Goal: Task Accomplishment & Management: Manage account settings

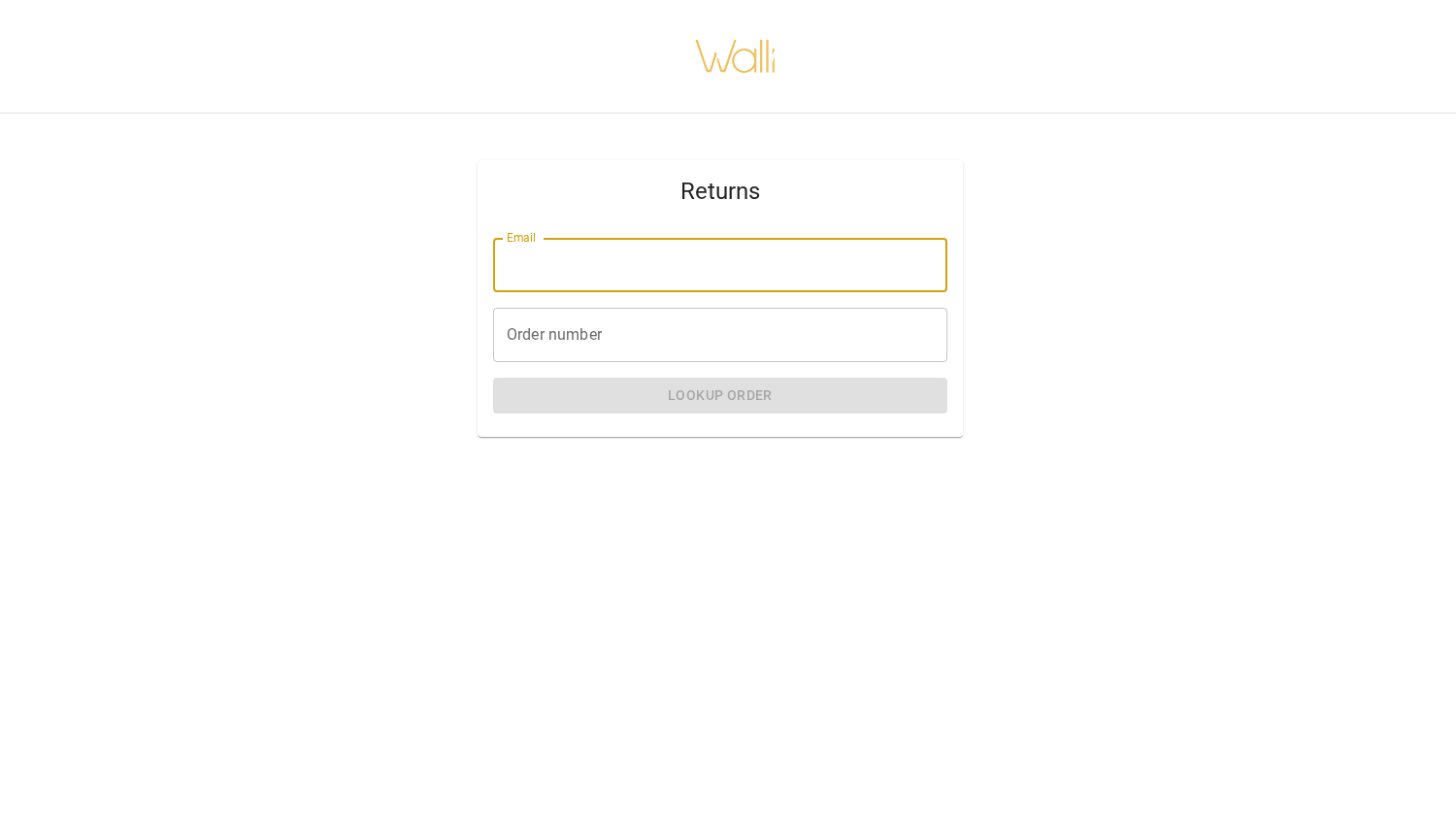
click at [623, 263] on input "Email" at bounding box center [720, 265] width 455 height 55
type input "**********"
click at [614, 330] on input "Order number" at bounding box center [720, 335] width 455 height 55
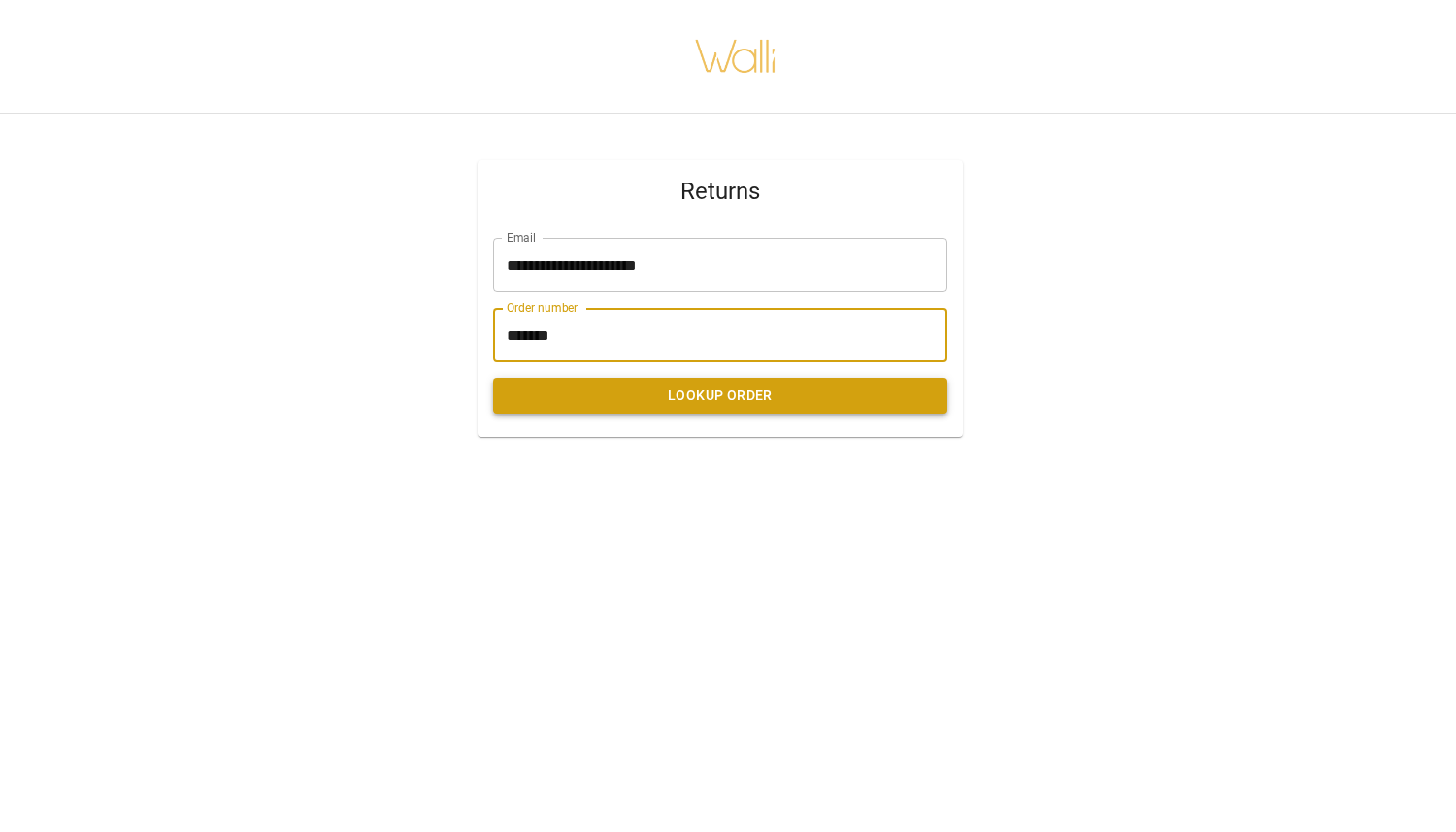
type input "*******"
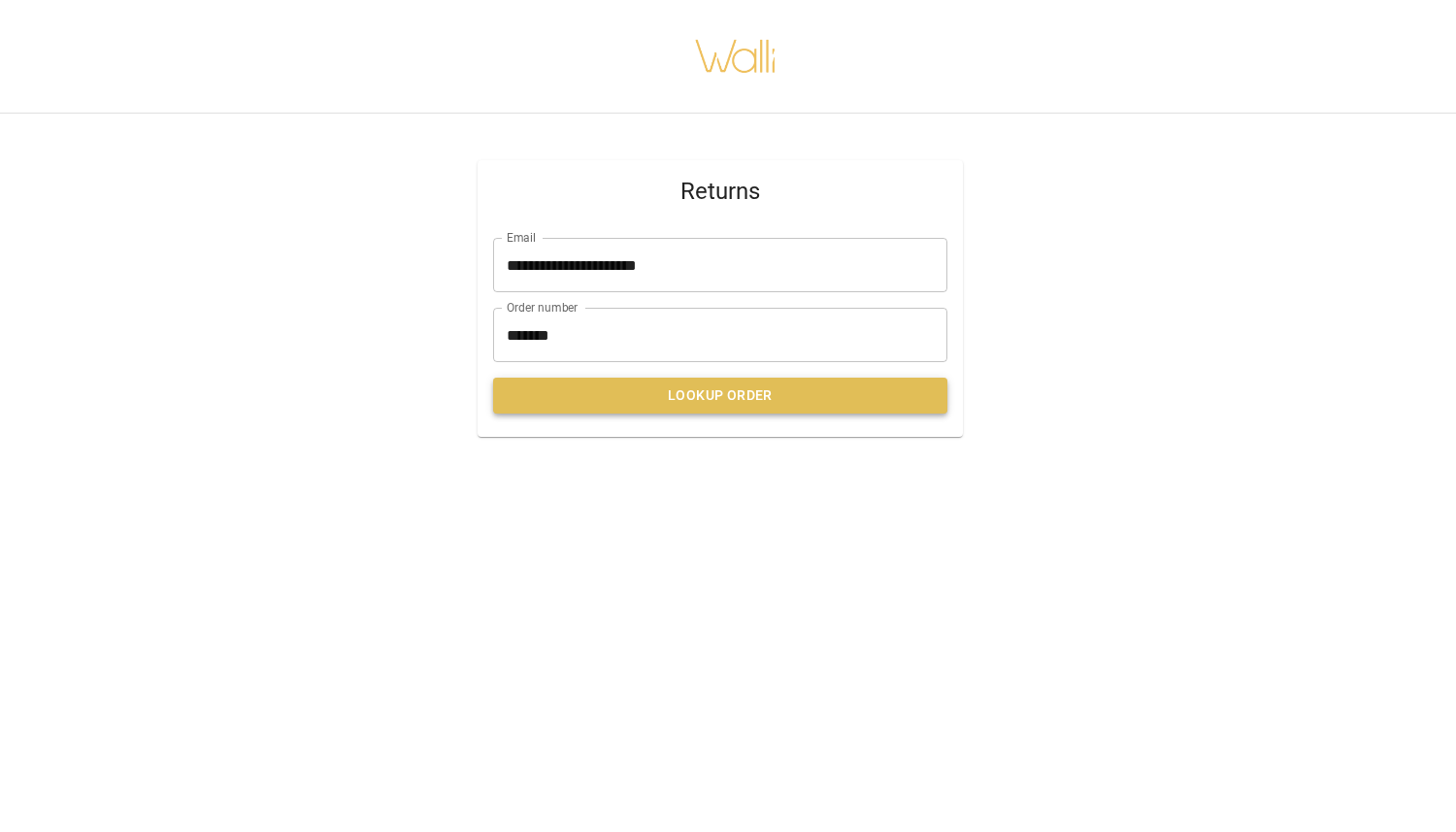
click at [848, 398] on button "Lookup Order" at bounding box center [720, 395] width 455 height 36
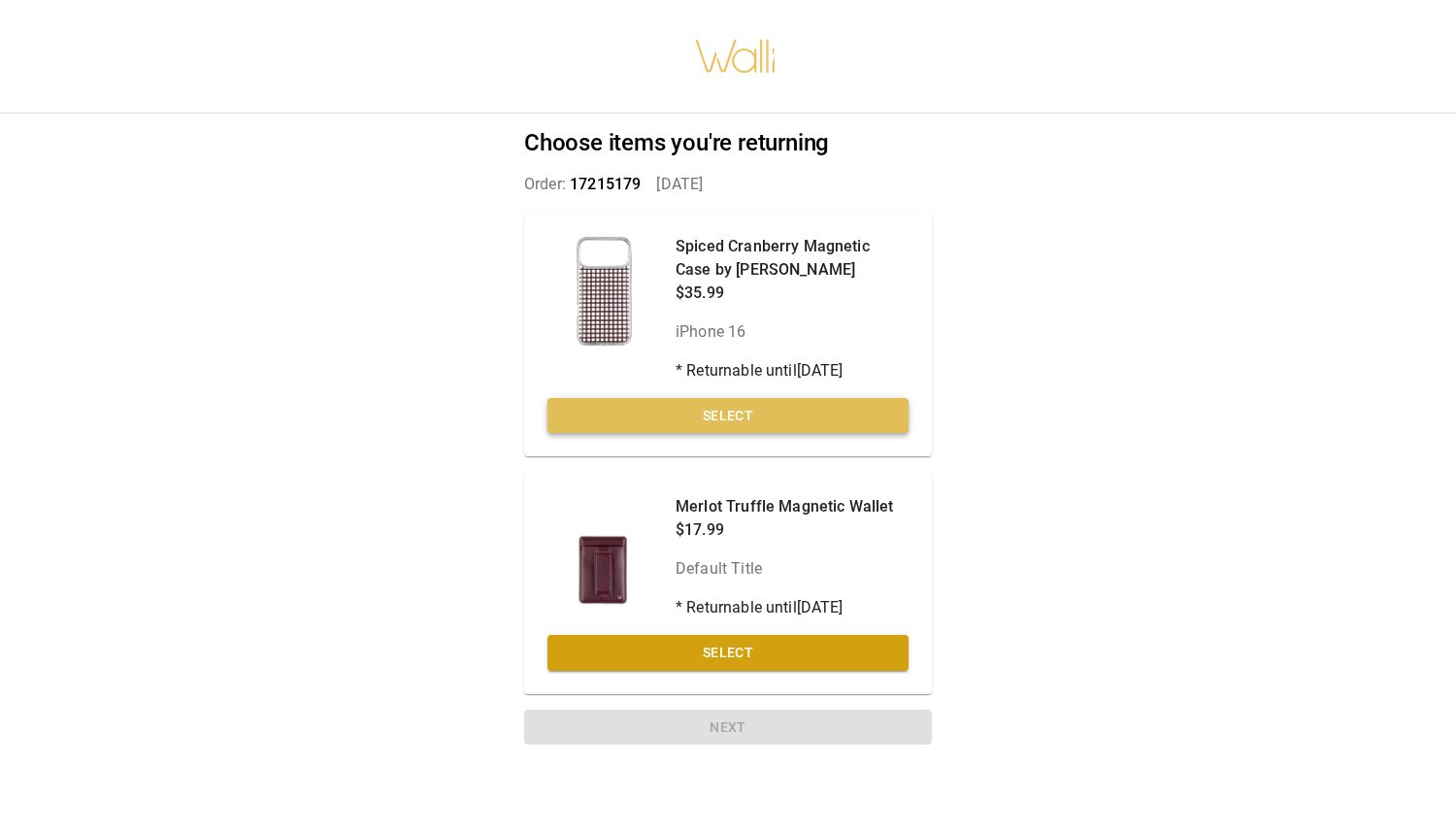
click at [777, 409] on button "Select" at bounding box center [728, 416] width 361 height 36
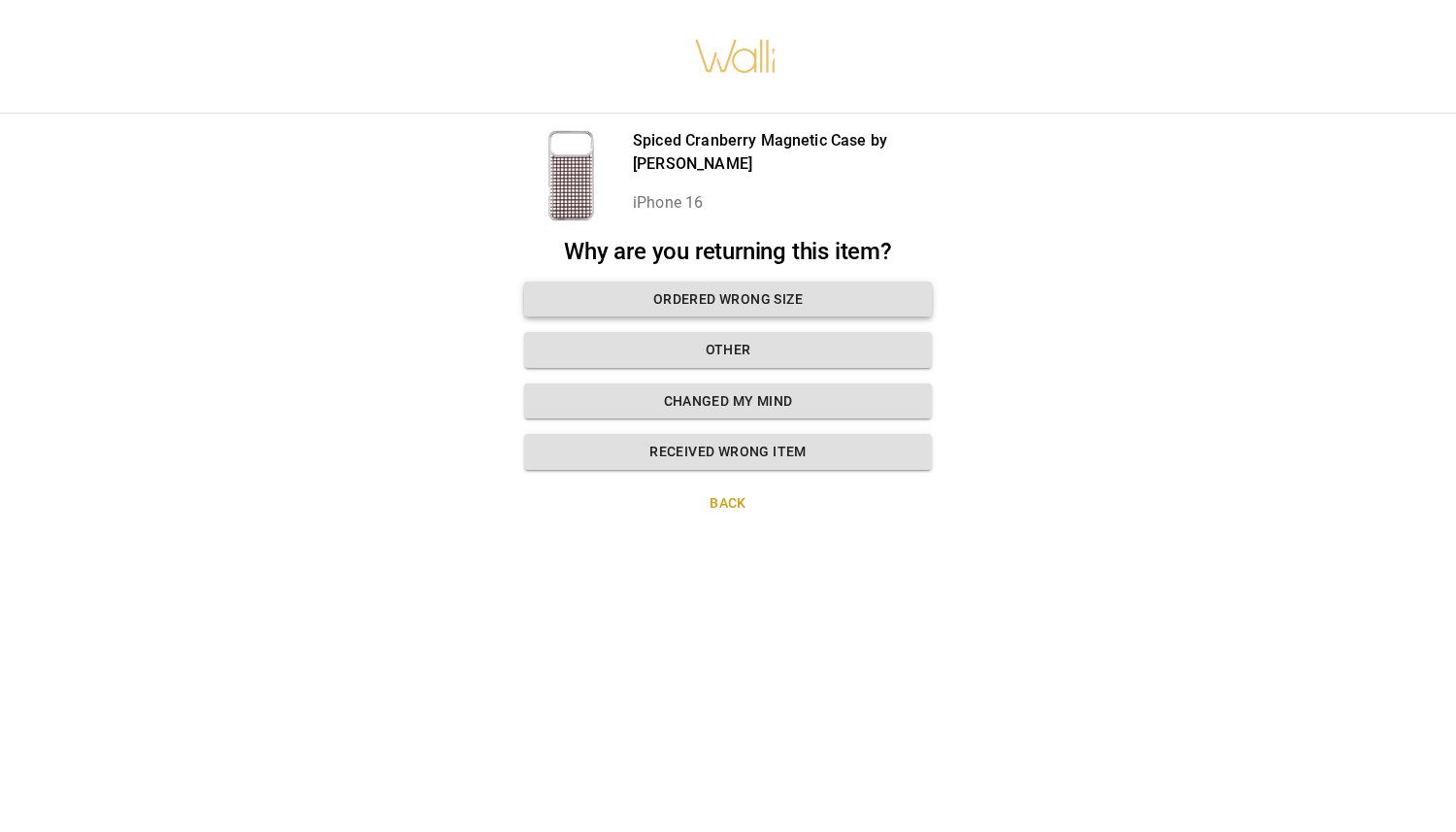
click at [728, 295] on button "Ordered wrong size" at bounding box center [728, 299] width 408 height 36
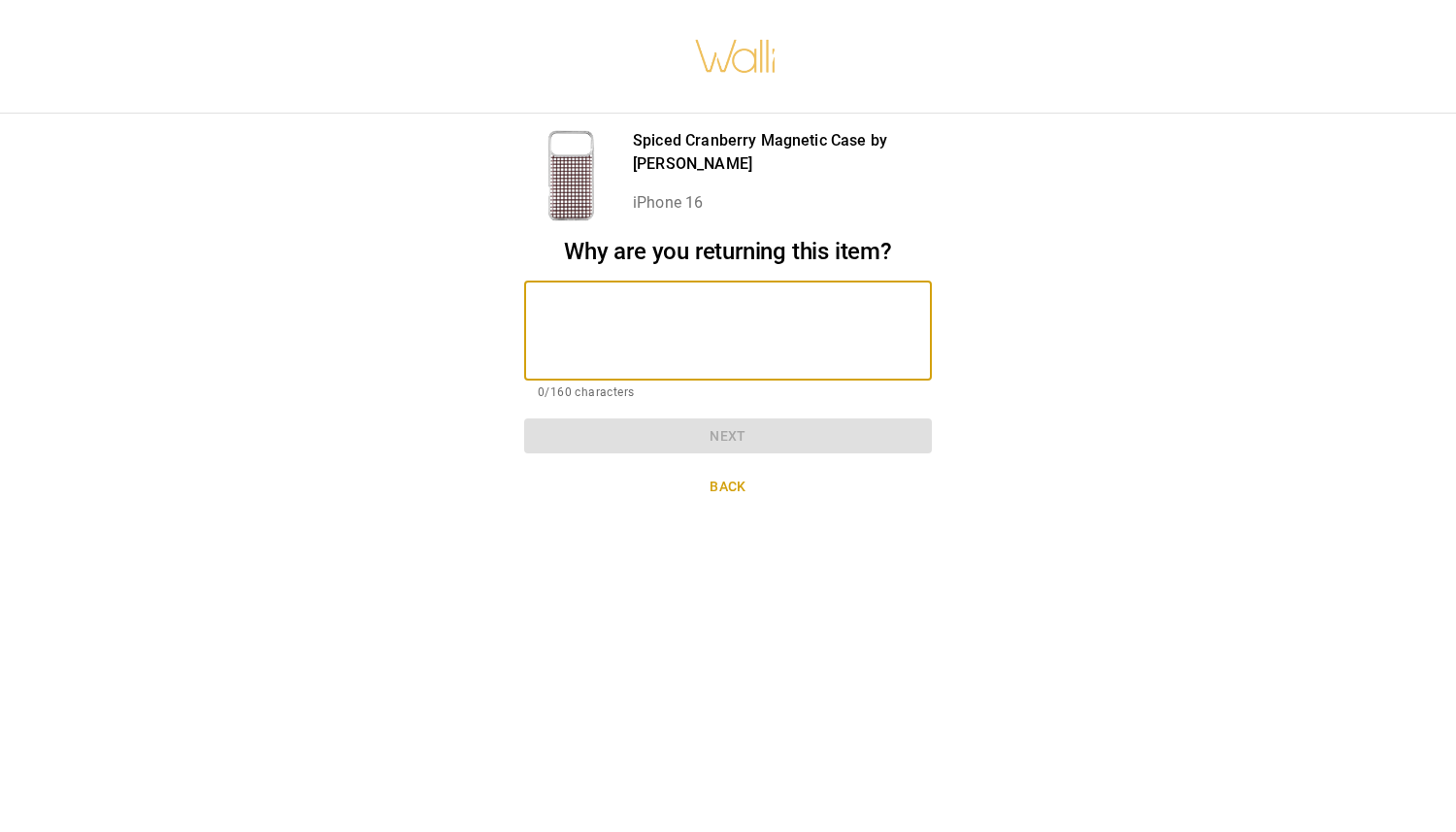
click at [722, 320] on textarea at bounding box center [728, 330] width 381 height 67
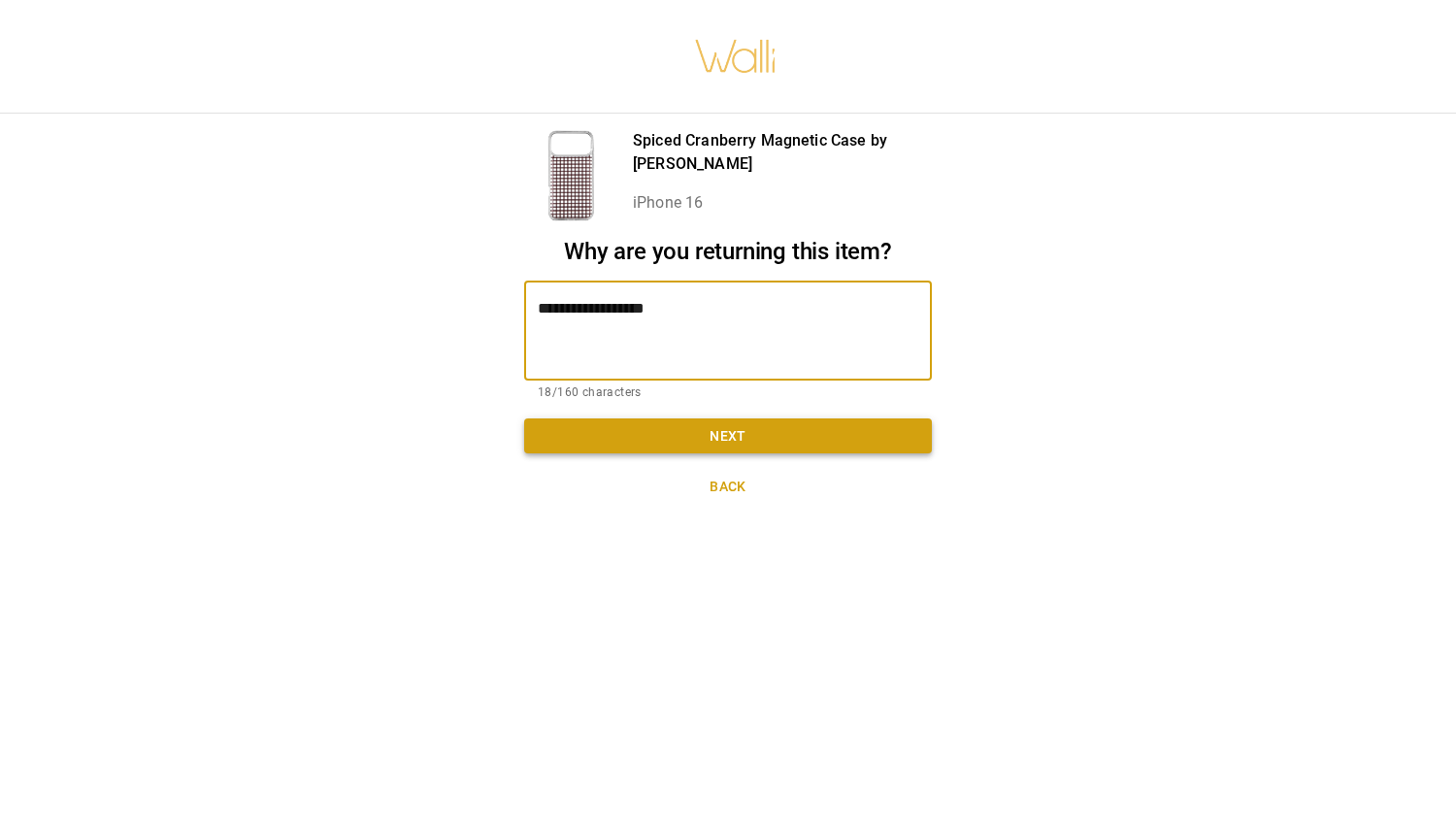
type textarea "**********"
click at [758, 434] on button "Next" at bounding box center [728, 436] width 408 height 36
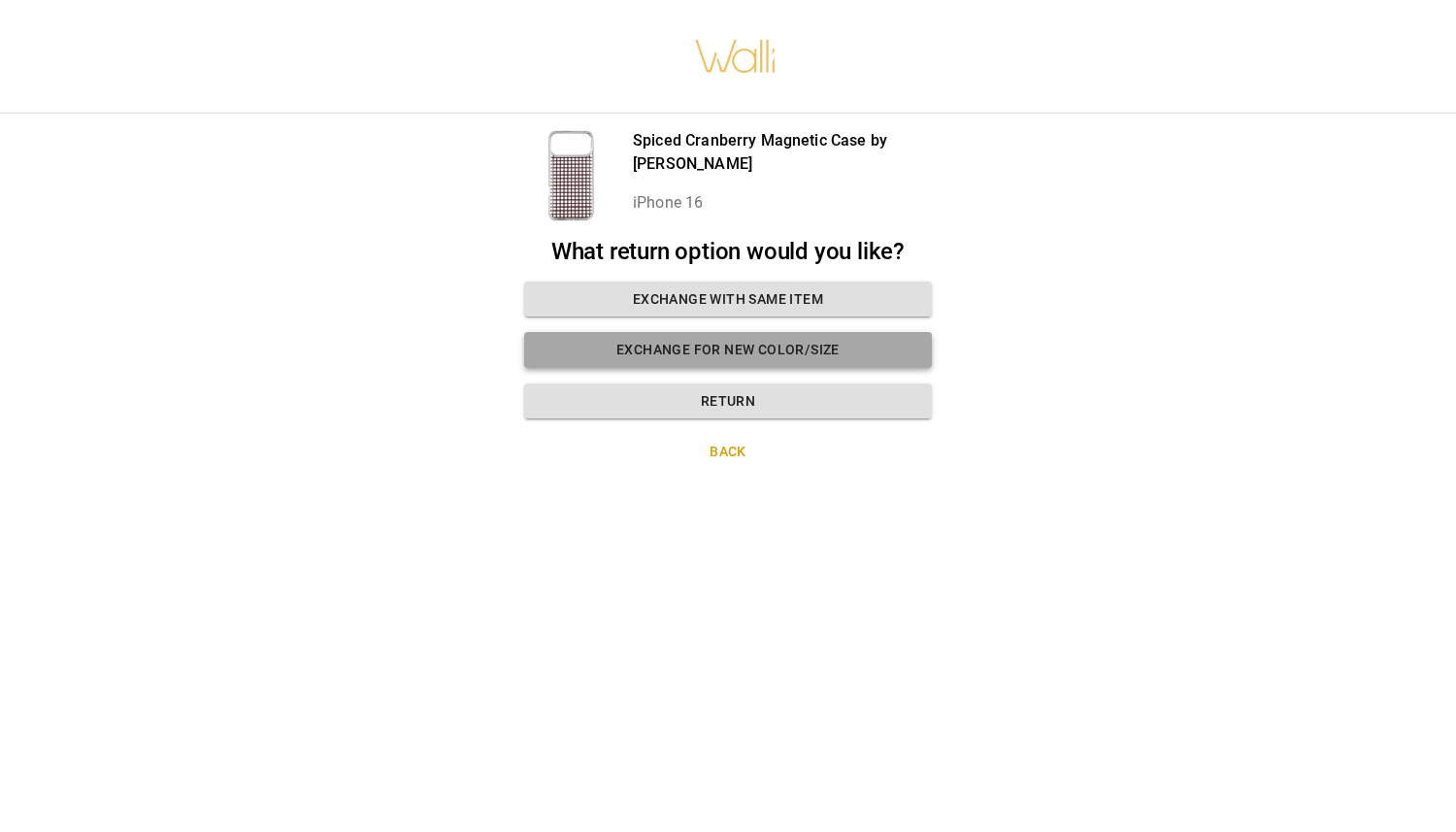
click at [790, 347] on button "Exchange for new color/size" at bounding box center [728, 349] width 408 height 36
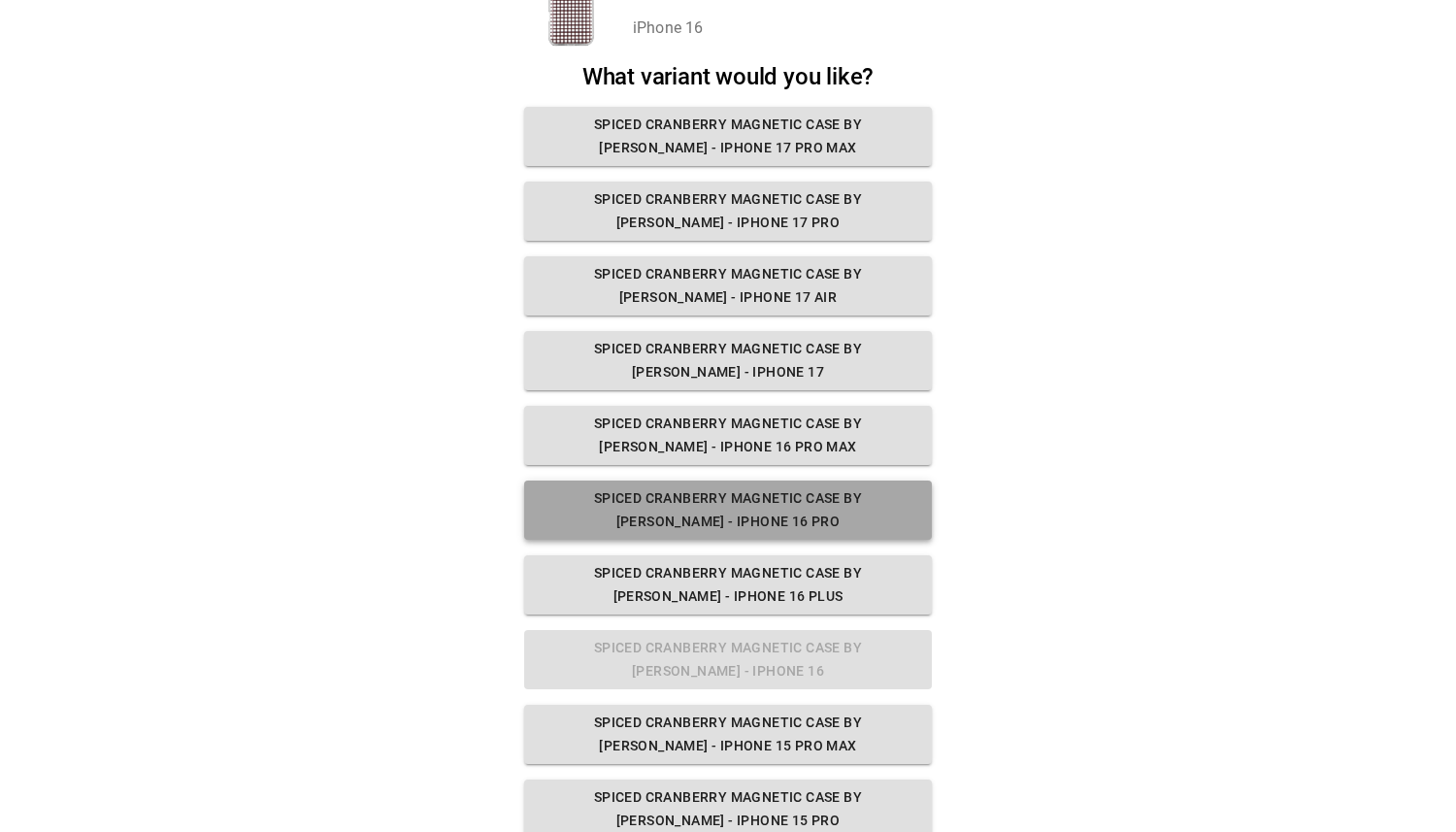
click at [776, 514] on button "Spiced Cranberry Magnetic Case by [PERSON_NAME] - iPhone 16 Pro" at bounding box center [728, 510] width 408 height 59
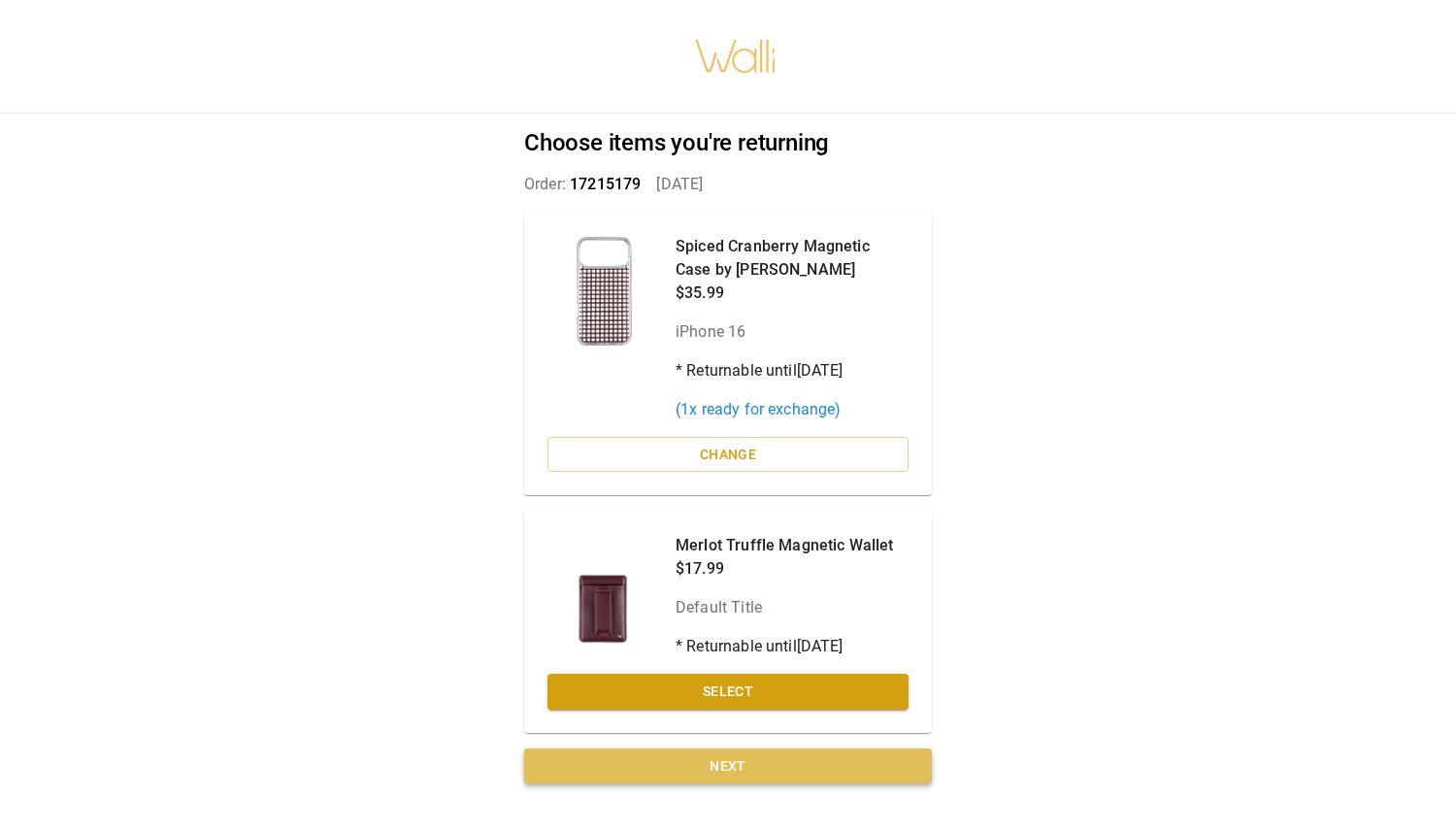
click at [826, 753] on button "Next" at bounding box center [728, 766] width 408 height 36
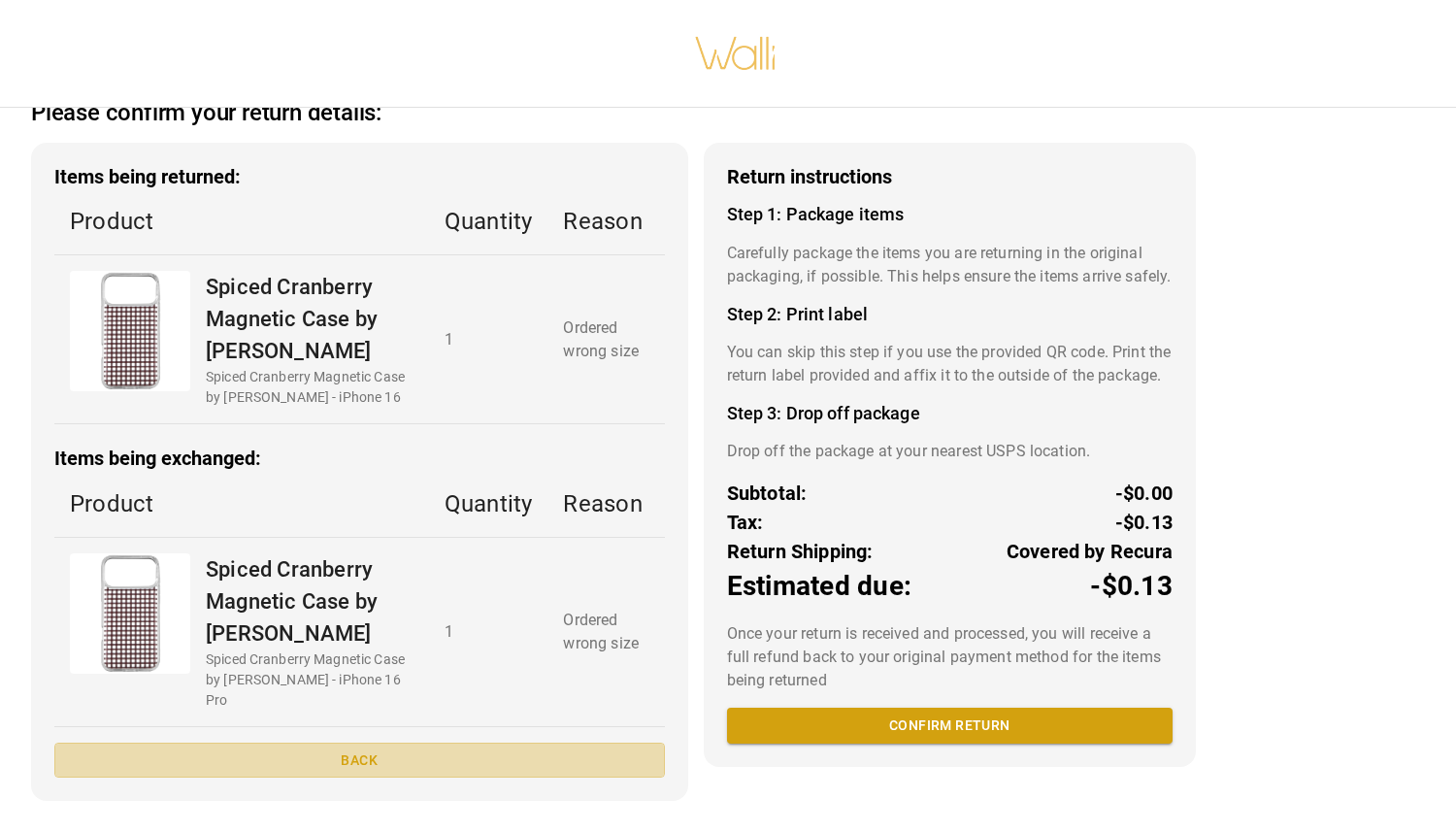
drag, startPoint x: 391, startPoint y: 762, endPoint x: 429, endPoint y: 753, distance: 39.1
click at [392, 762] on button "Back" at bounding box center [360, 760] width 611 height 36
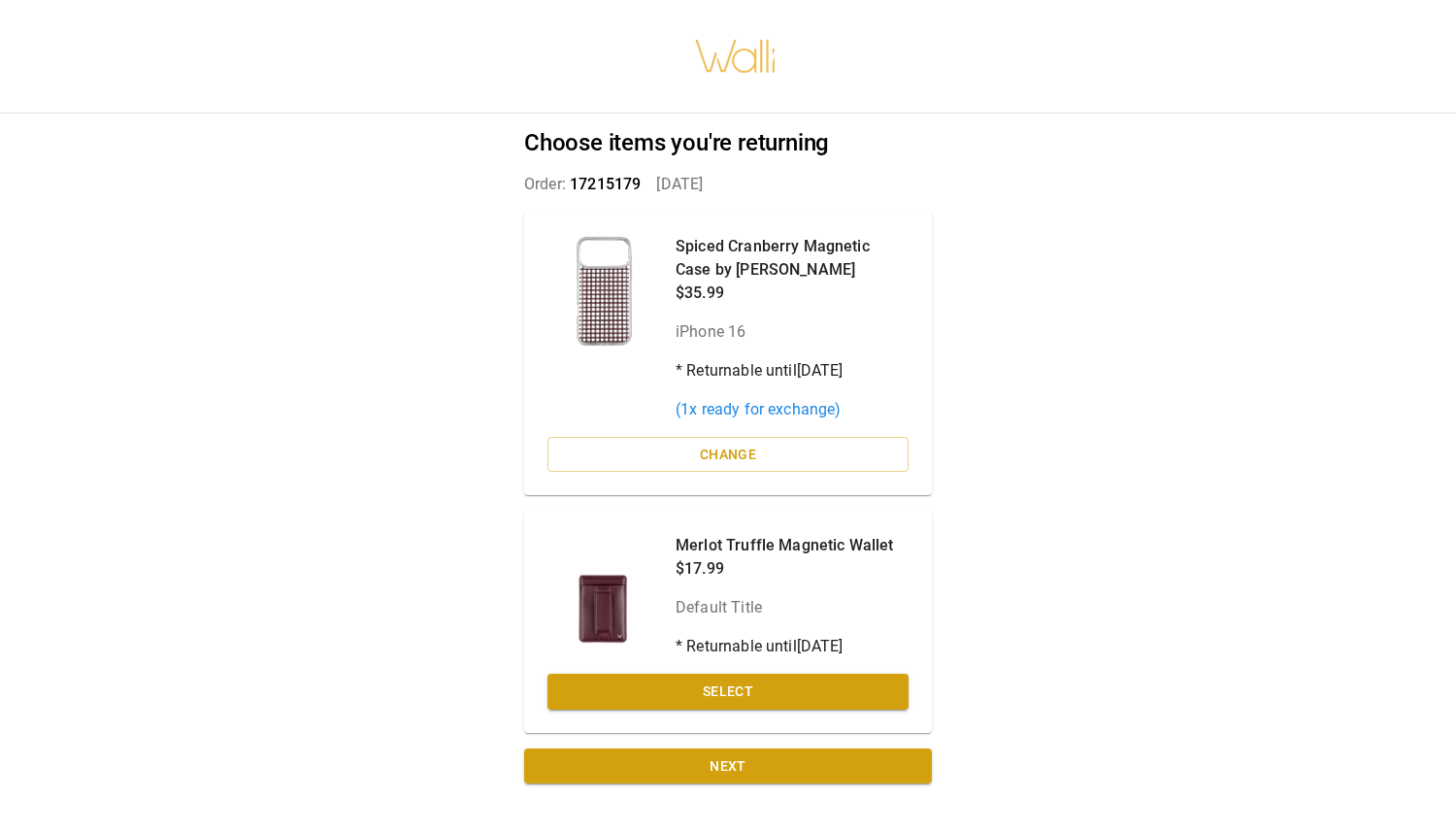
click at [741, 673] on button "Select" at bounding box center [728, 691] width 361 height 36
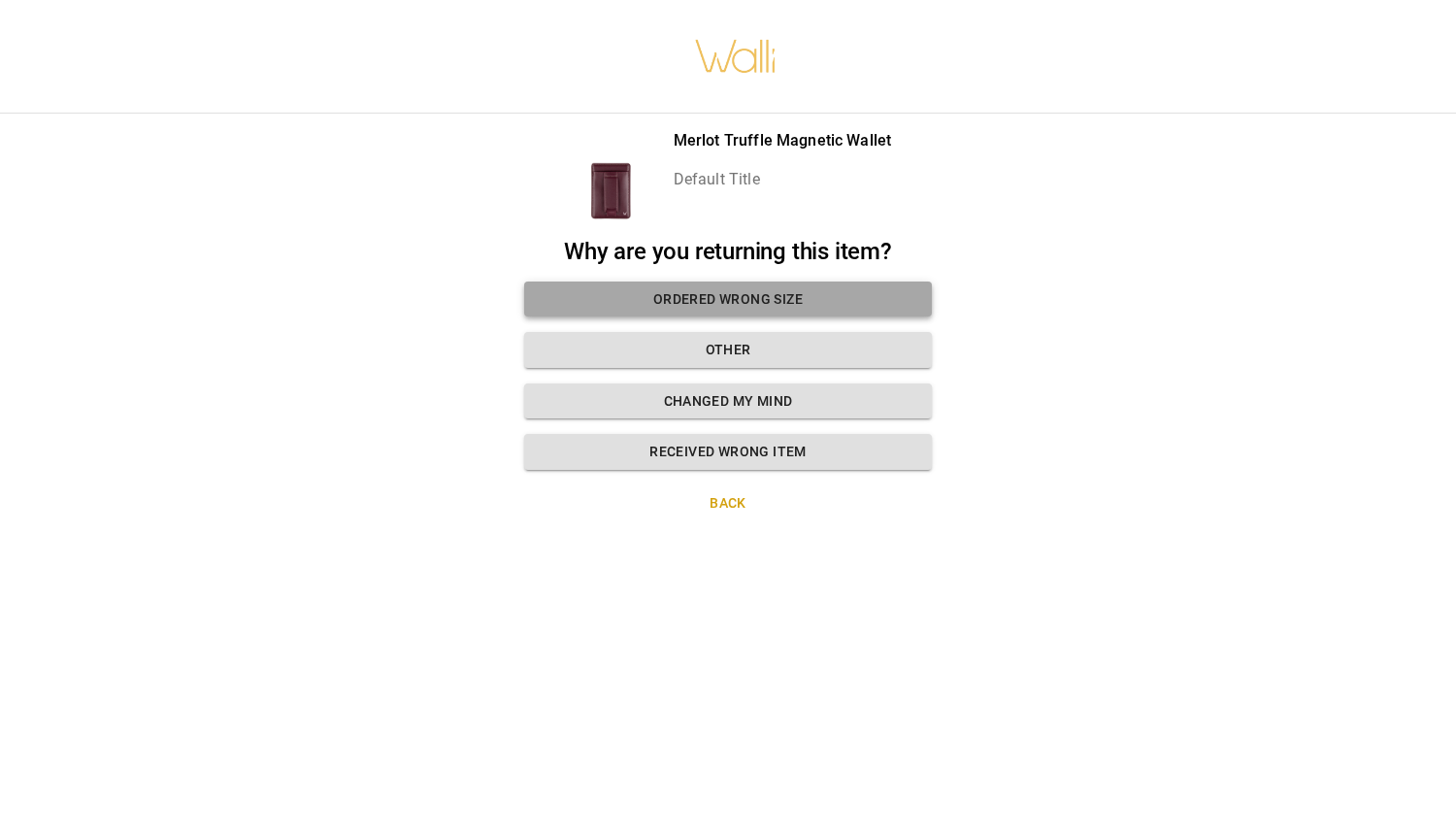
click at [774, 292] on button "Ordered wrong size" at bounding box center [728, 299] width 408 height 36
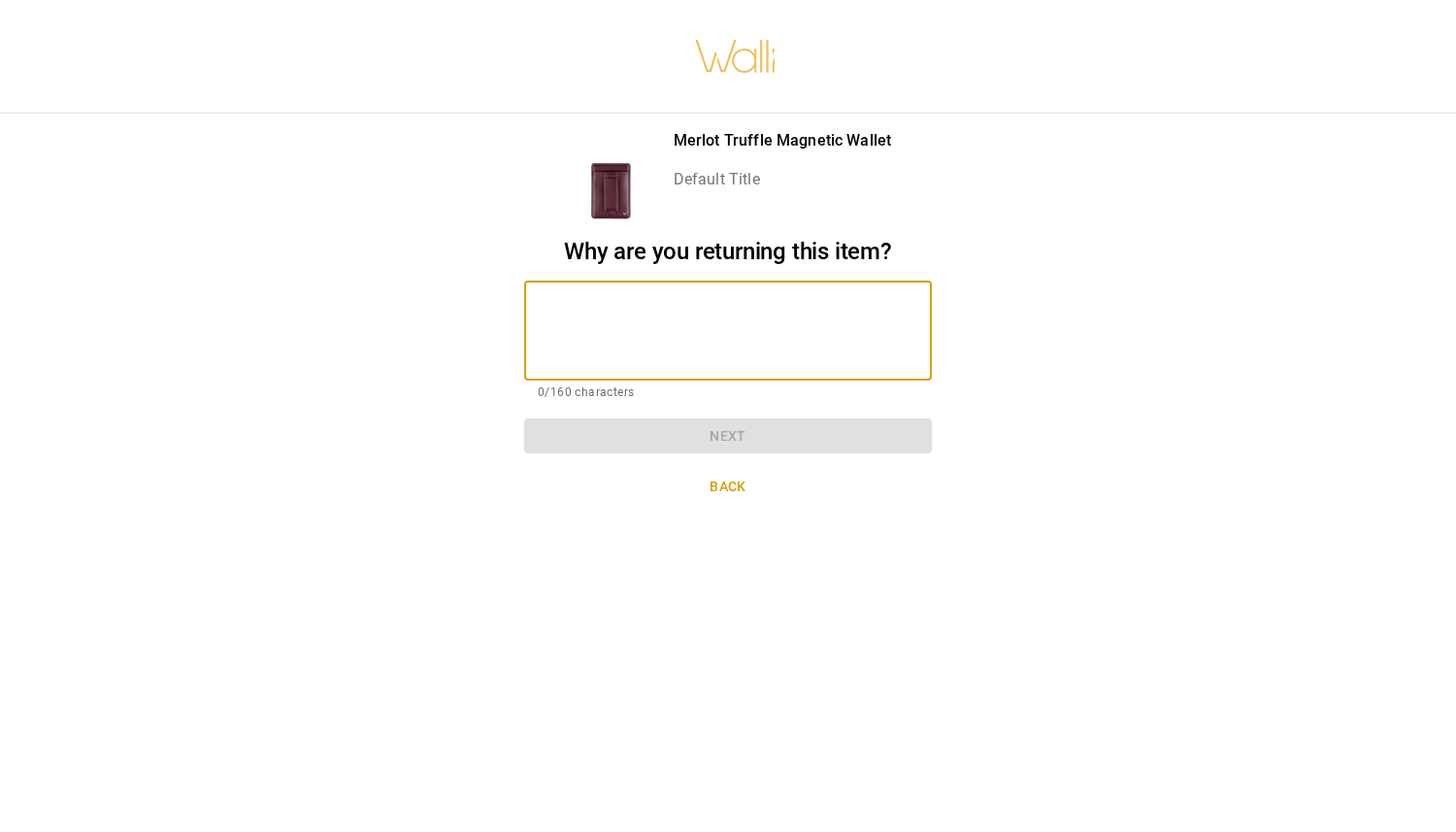
click at [562, 297] on textarea at bounding box center [728, 330] width 381 height 67
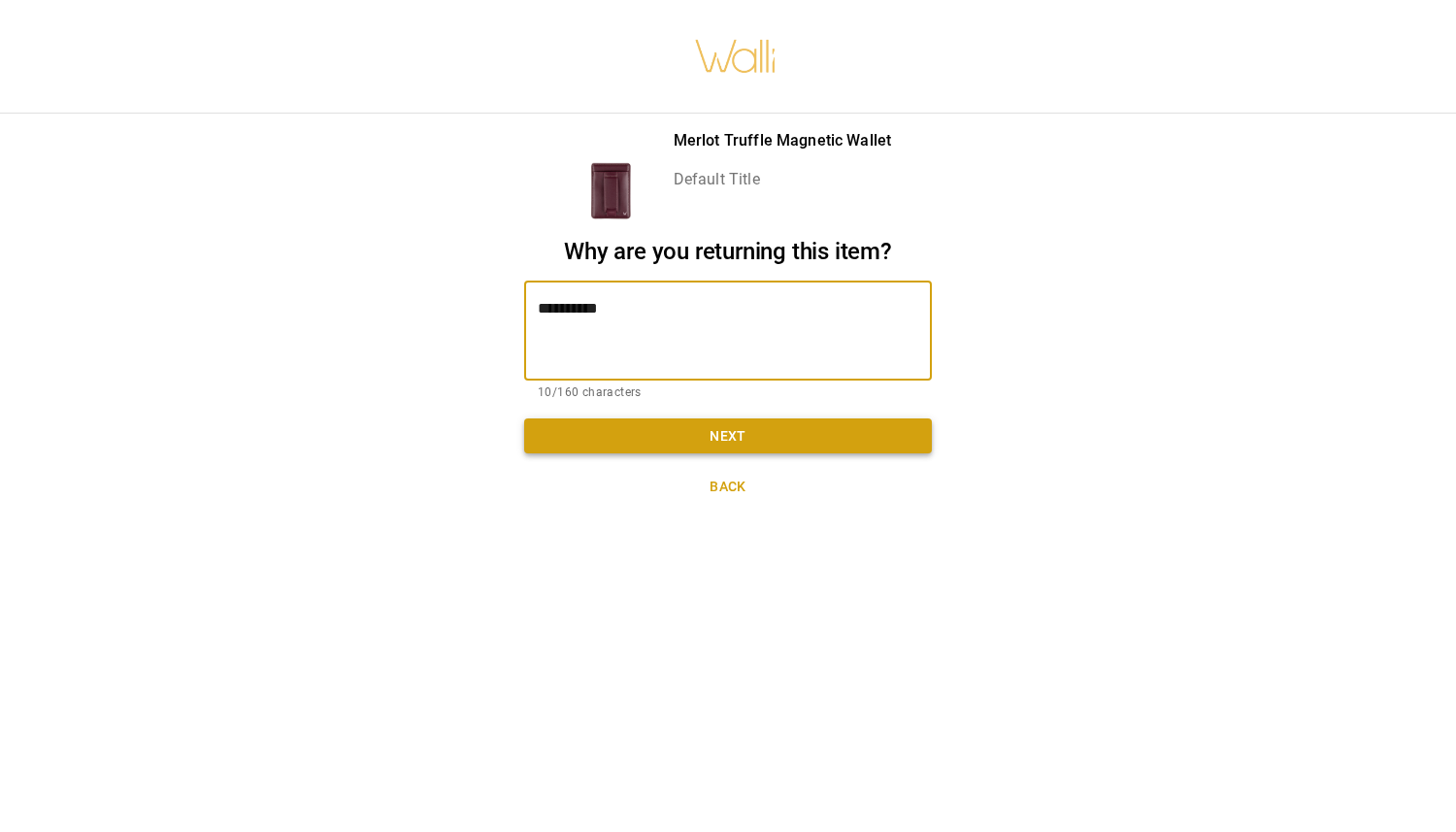
type textarea "**********"
click at [704, 424] on button "Next" at bounding box center [728, 436] width 408 height 36
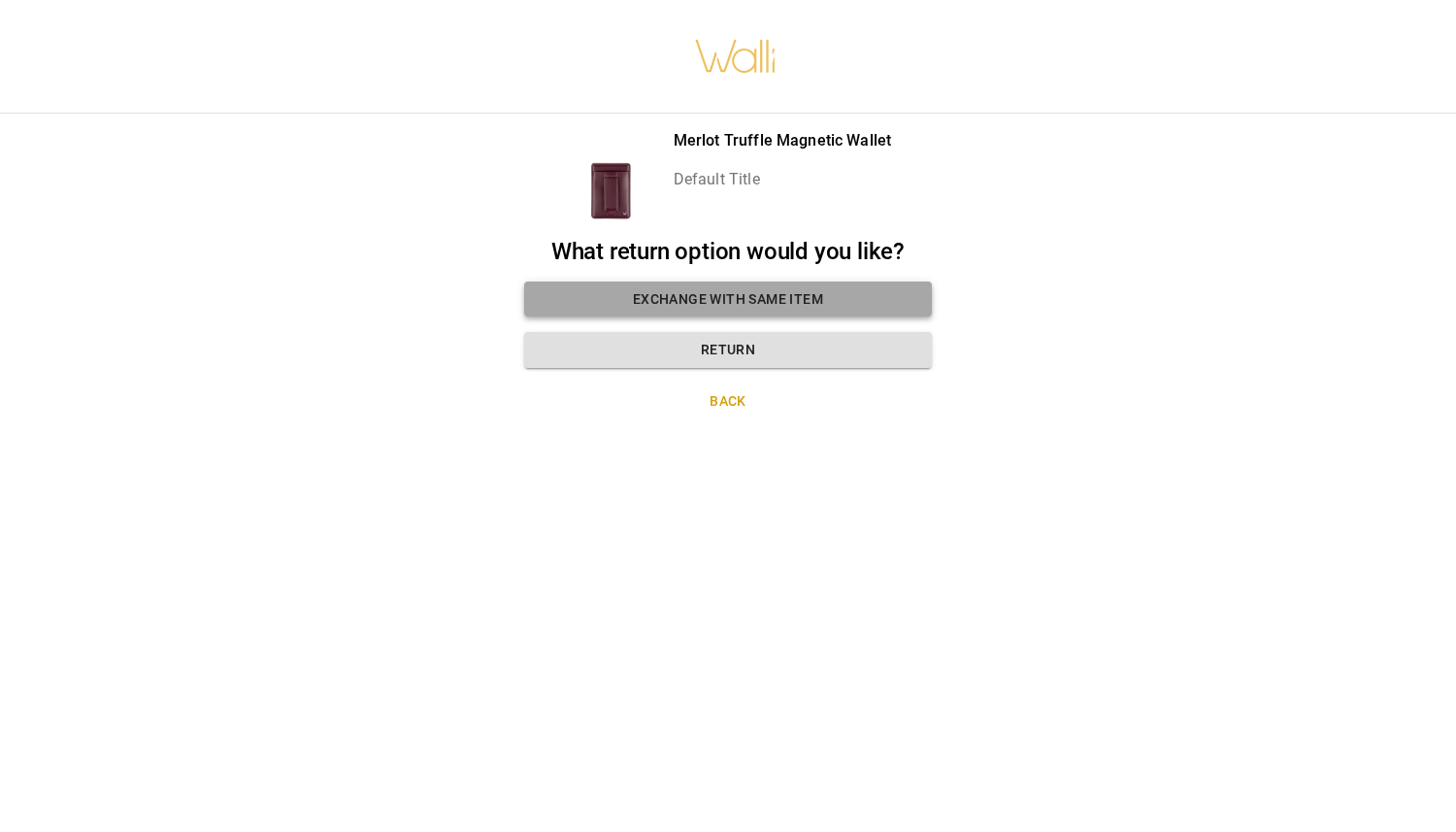
click at [750, 288] on button "Exchange with same item" at bounding box center [728, 299] width 408 height 36
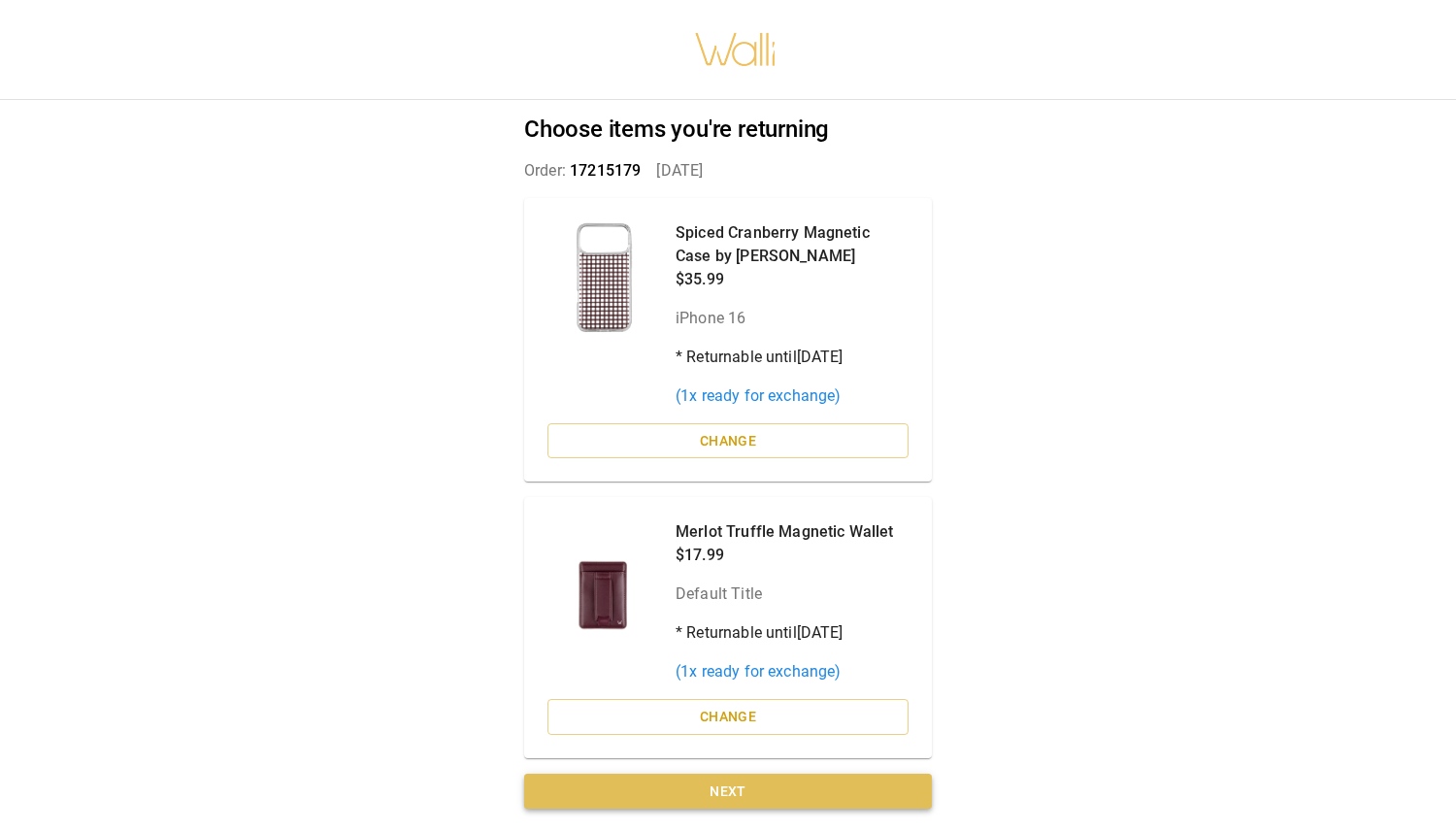
click at [831, 789] on button "Next" at bounding box center [728, 791] width 408 height 36
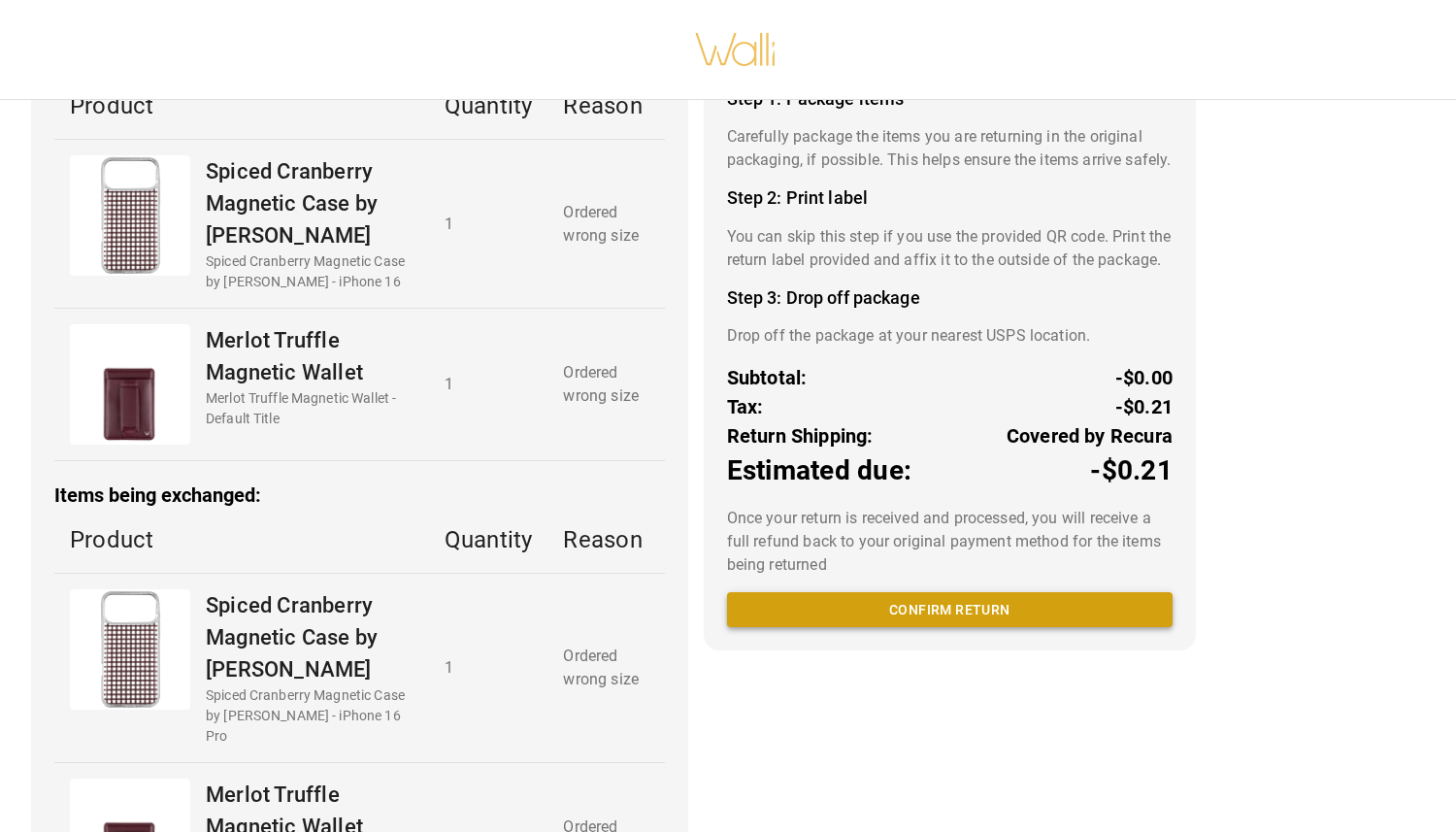
scroll to position [145, 0]
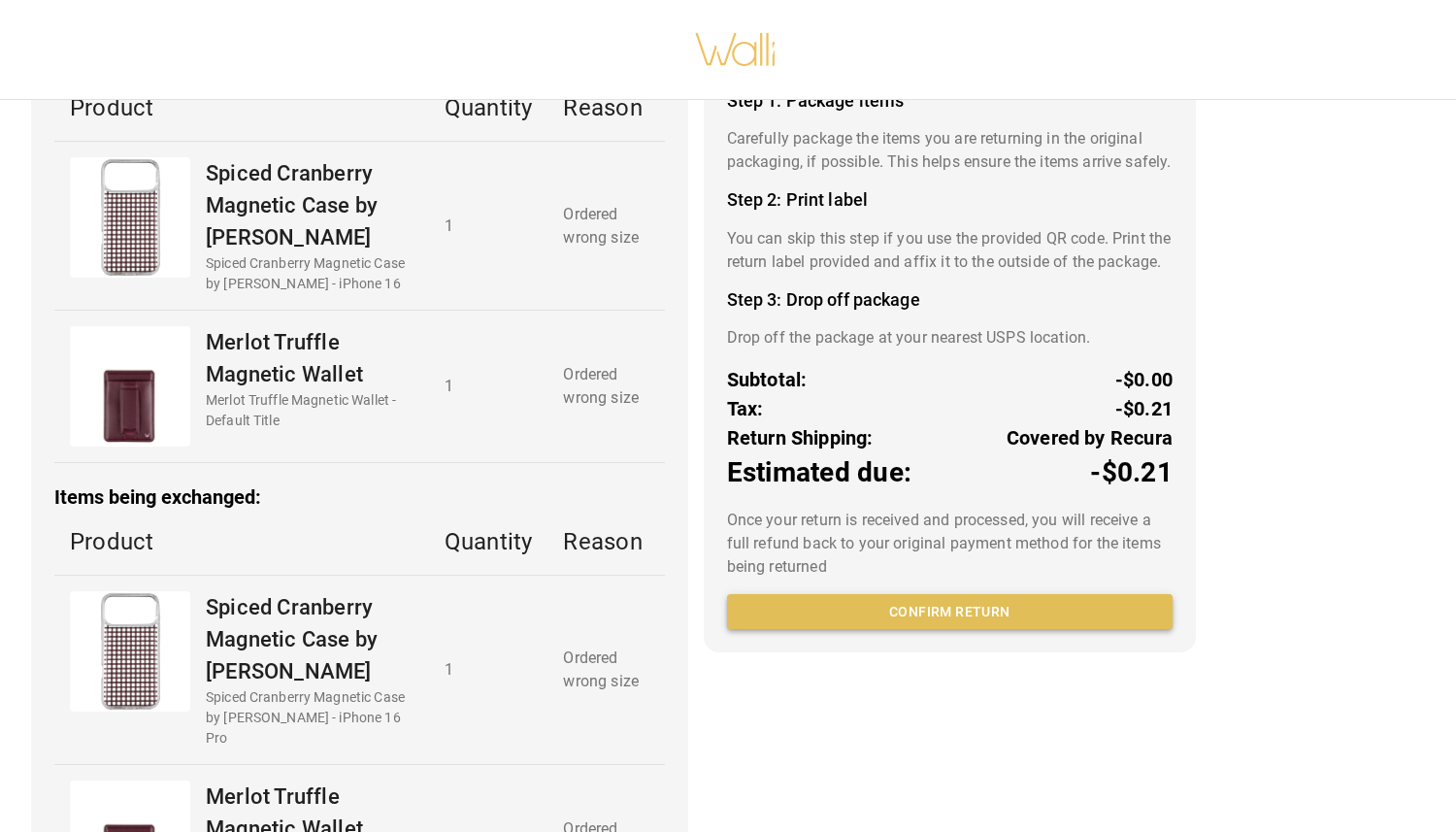
click at [956, 630] on button "Confirm return" at bounding box center [950, 612] width 446 height 36
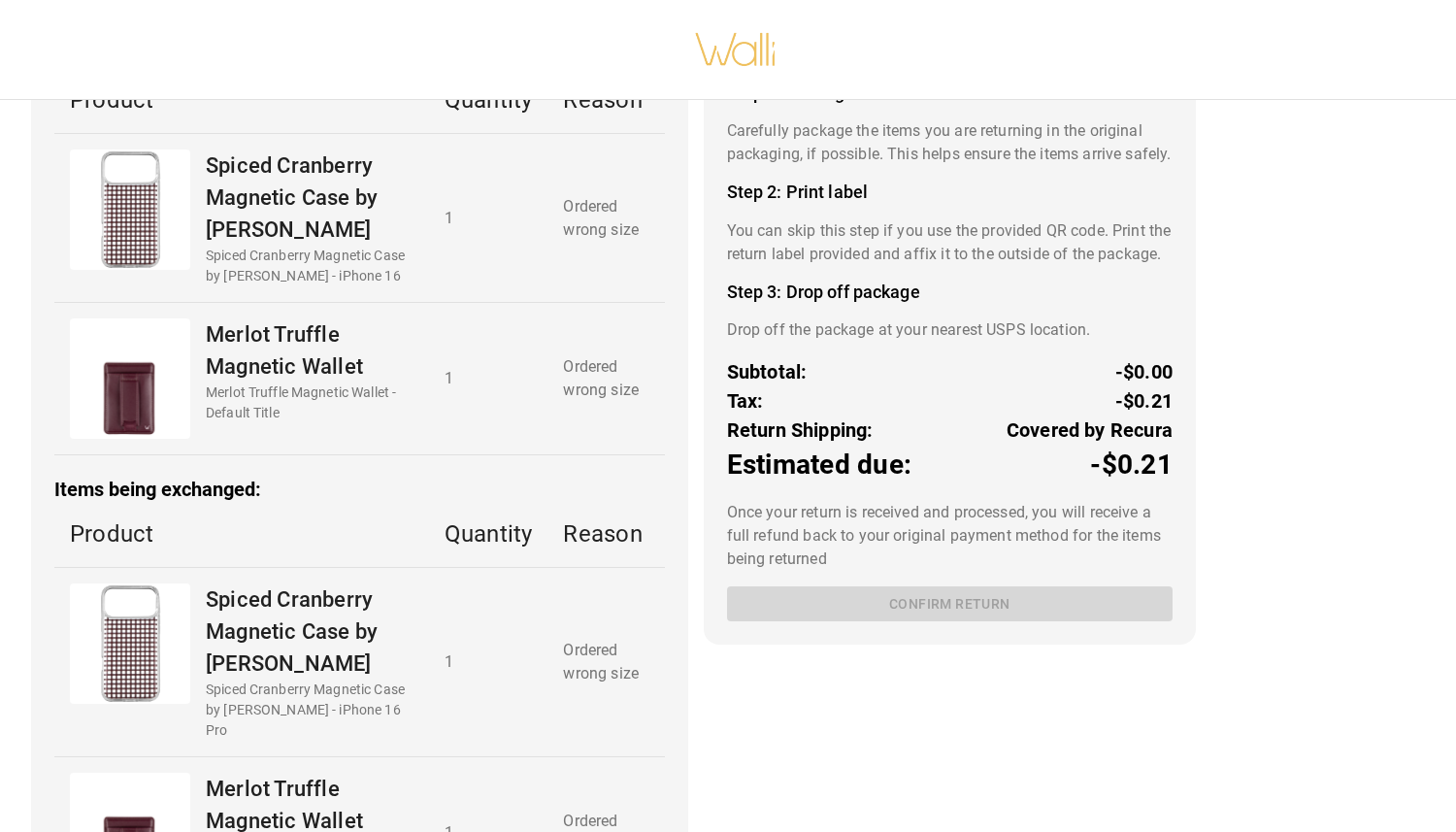
scroll to position [15, 0]
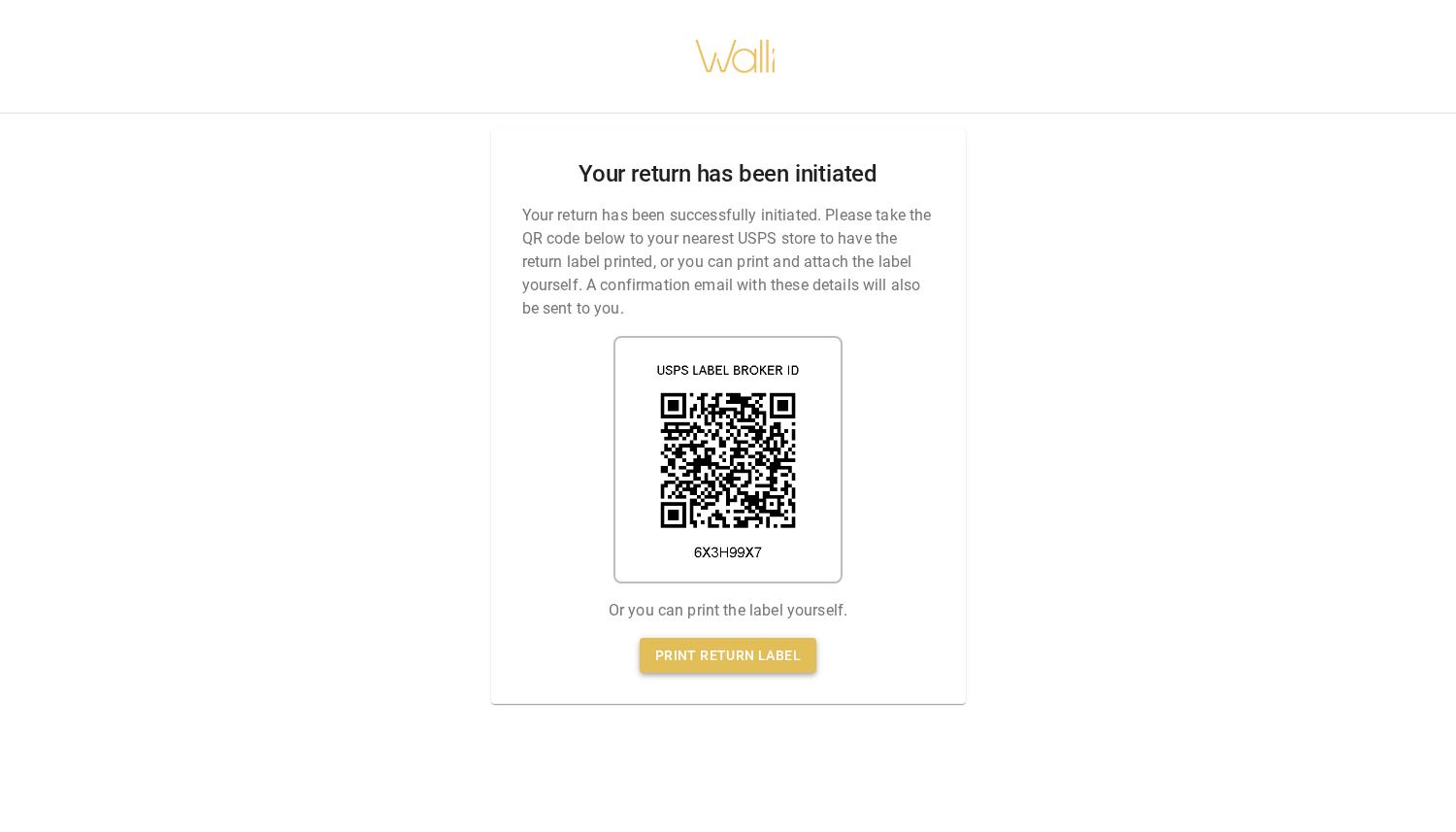
click at [753, 639] on link "Print return label" at bounding box center [728, 655] width 177 height 36
